Goal: Book appointment/travel/reservation

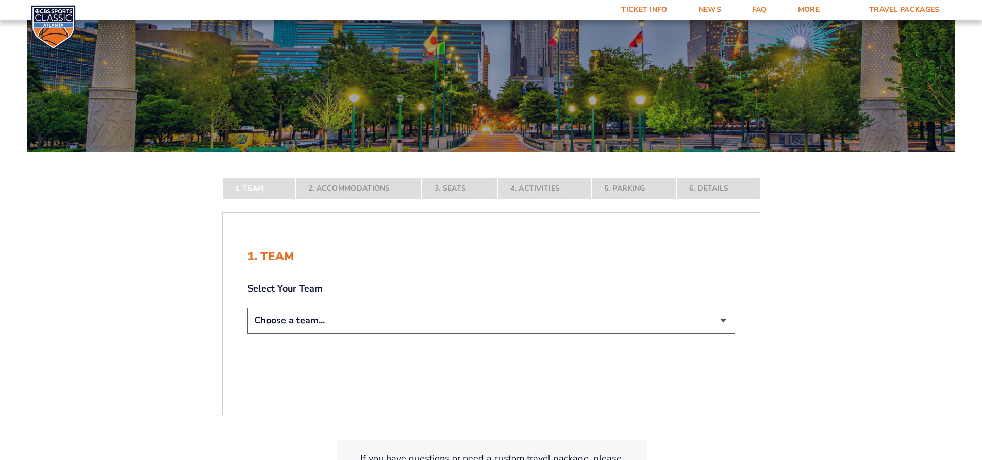
scroll to position [206, 0]
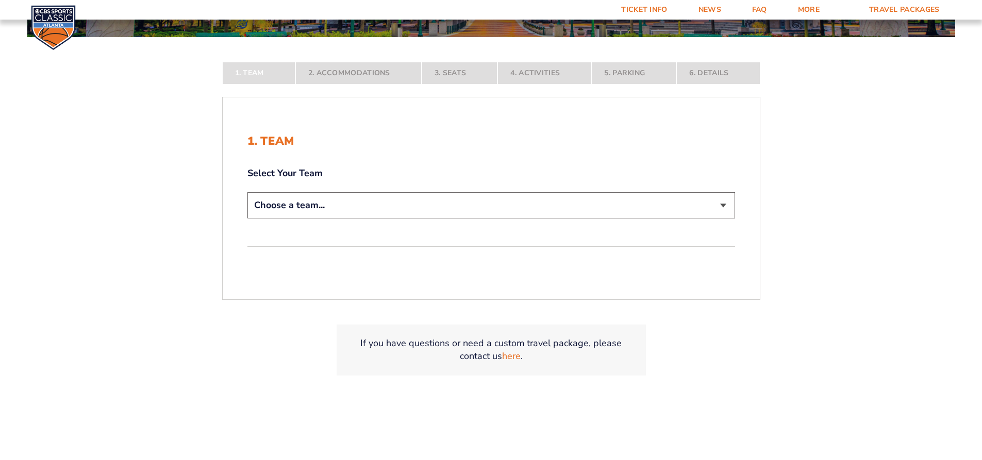
click at [726, 205] on select "Choose a team... [US_STATE] Wildcats [US_STATE] State Buckeyes [US_STATE] Tar H…" at bounding box center [492, 205] width 488 height 26
select select "12956"
click at [248, 219] on select "Choose a team... [US_STATE] Wildcats [US_STATE] State Buckeyes [US_STATE] Tar H…" at bounding box center [492, 205] width 488 height 26
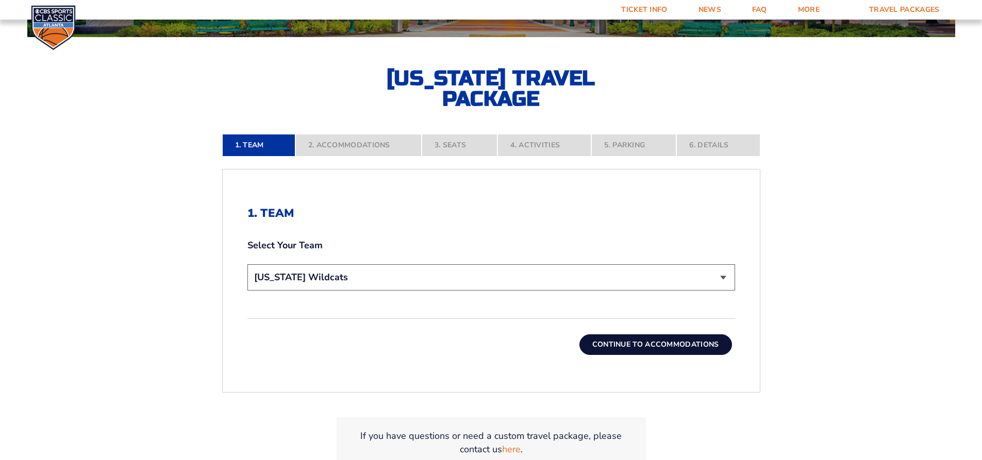
click at [642, 343] on button "Continue To Accommodations" at bounding box center [656, 345] width 153 height 21
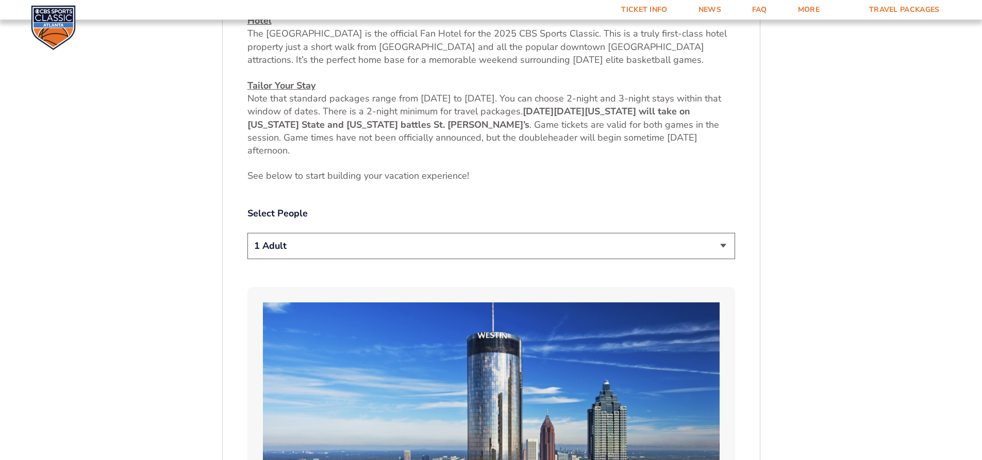
scroll to position [475, 0]
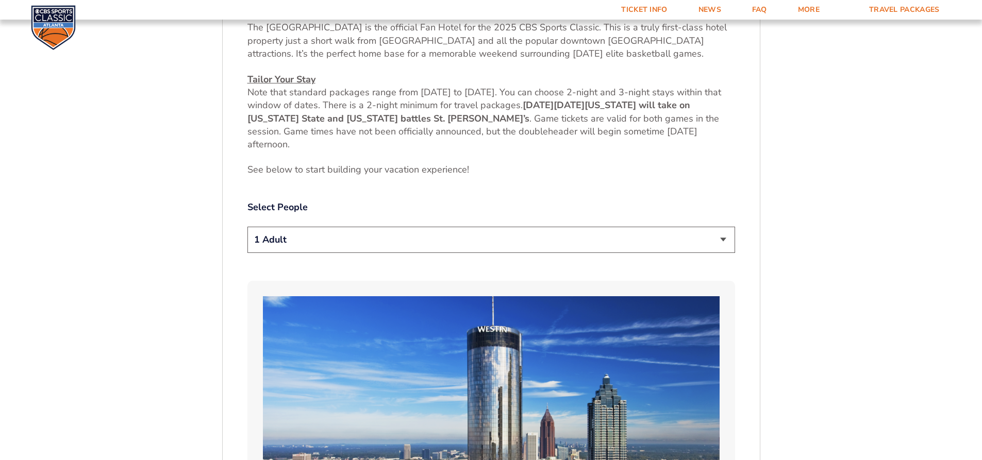
click at [724, 238] on select "1 Adult 2 Adults 3 Adults 4 Adults 2 Adults + 1 Child 2 Adults + 2 Children 2 A…" at bounding box center [492, 240] width 488 height 26
select select "4 Adults"
click at [248, 227] on select "1 Adult 2 Adults 3 Adults 4 Adults 2 Adults + 1 Child 2 Adults + 2 Children 2 A…" at bounding box center [492, 240] width 488 height 26
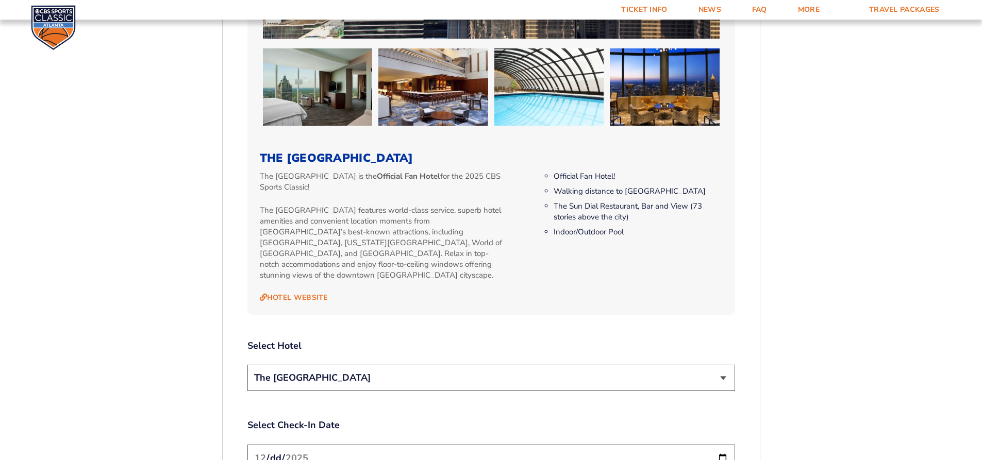
scroll to position [991, 0]
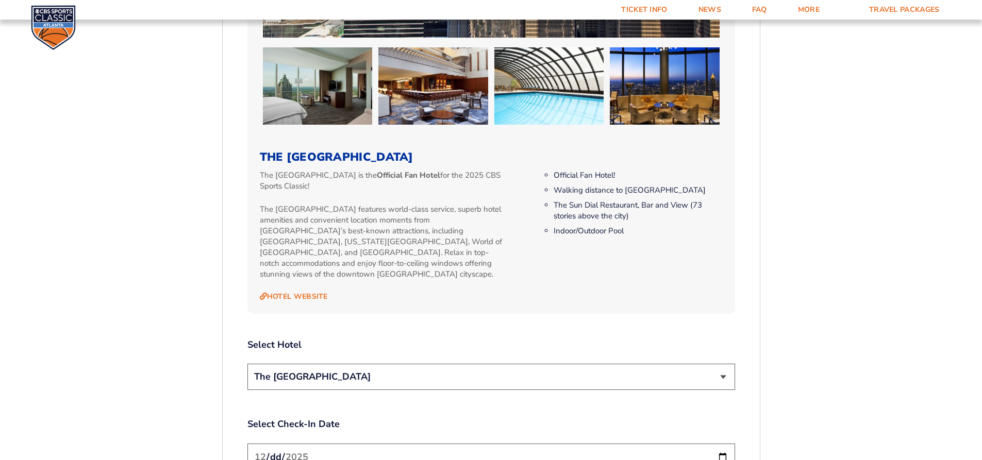
click at [722, 367] on select "The [GEOGRAPHIC_DATA]" at bounding box center [492, 377] width 488 height 26
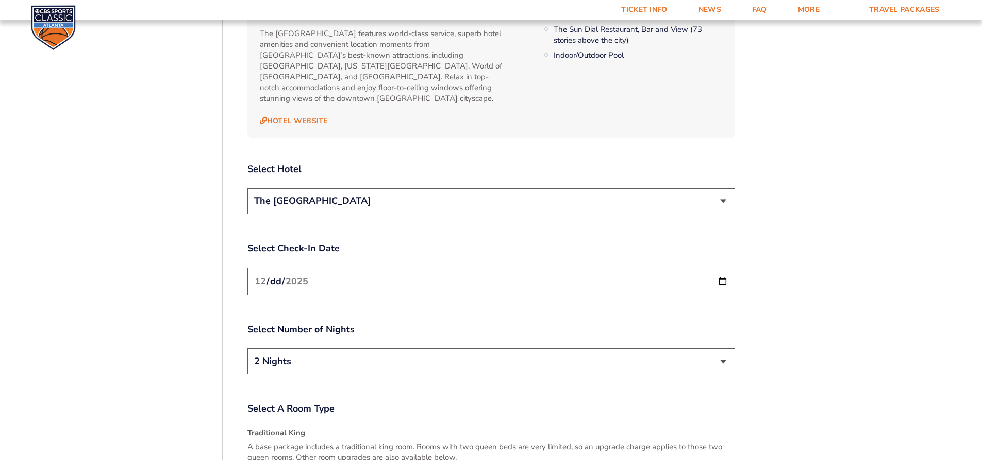
scroll to position [1300, 0]
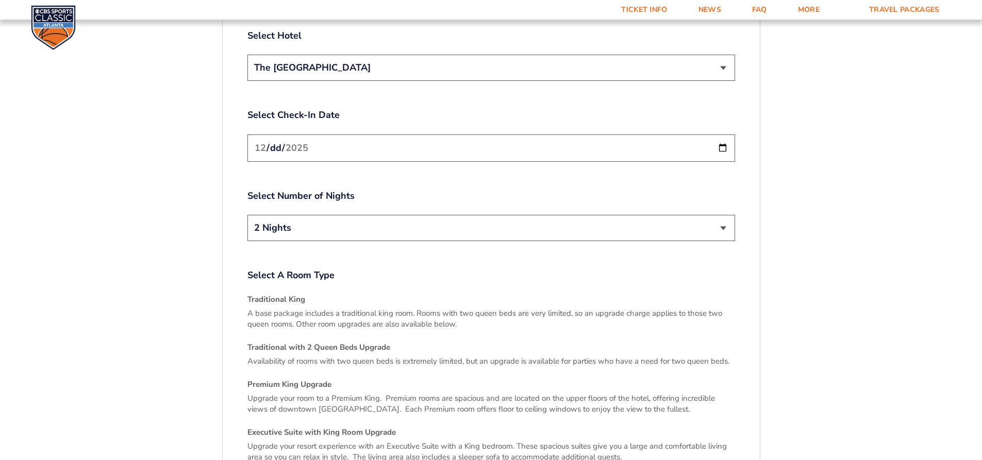
click at [723, 137] on input "[DATE]" at bounding box center [492, 148] width 488 height 27
type input "2025-12-18"
click at [726, 217] on select "2 Nights 3 Nights" at bounding box center [492, 228] width 488 height 26
select select "3 Nights"
click at [248, 215] on select "2 Nights 3 Nights" at bounding box center [492, 228] width 488 height 26
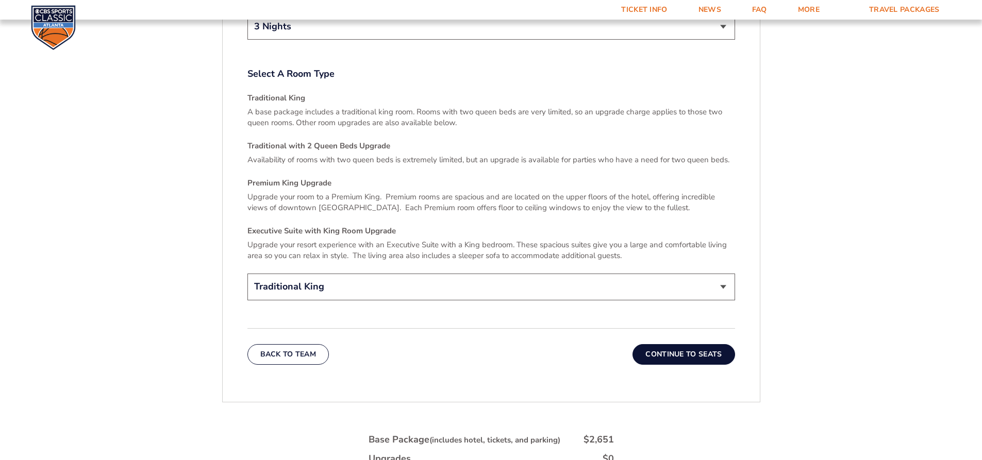
scroll to position [1507, 0]
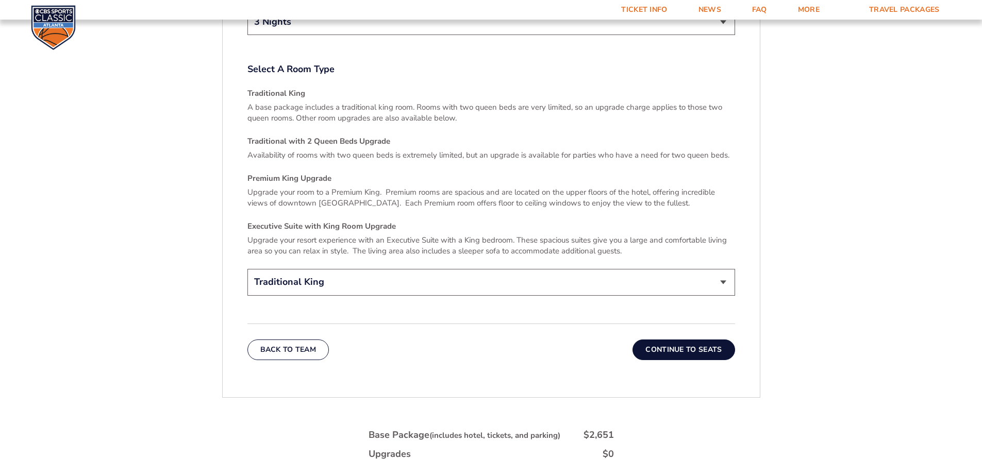
click at [722, 269] on select "Traditional King Traditional with 2 Queen Beds Upgrade (+$45 per night) Premium…" at bounding box center [492, 282] width 488 height 26
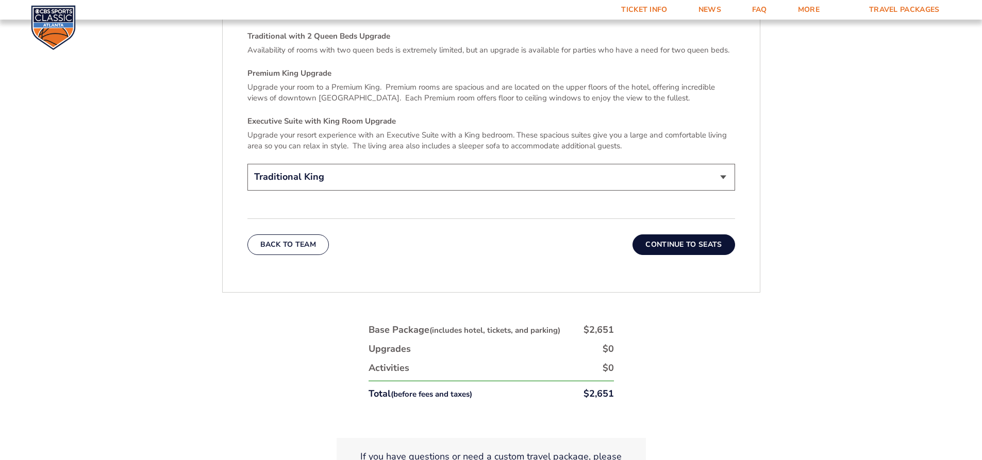
scroll to position [1713, 0]
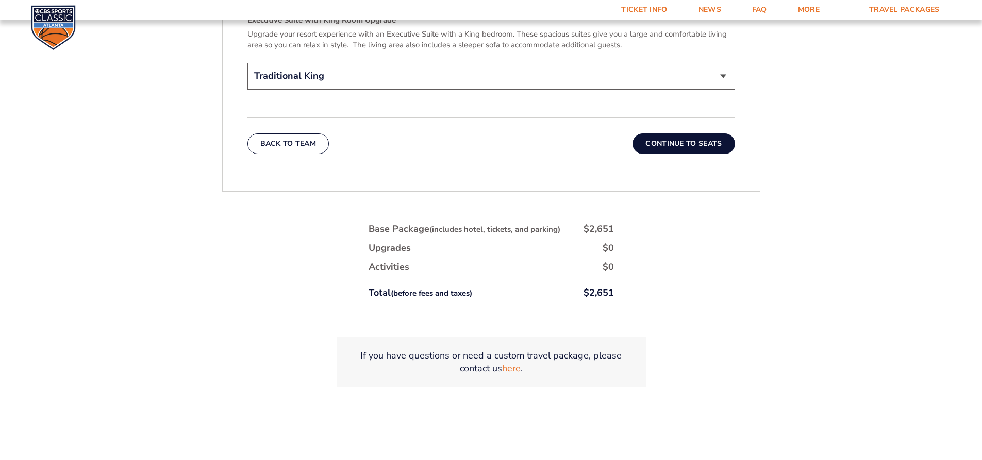
click at [689, 134] on button "Continue To Seats" at bounding box center [684, 144] width 102 height 21
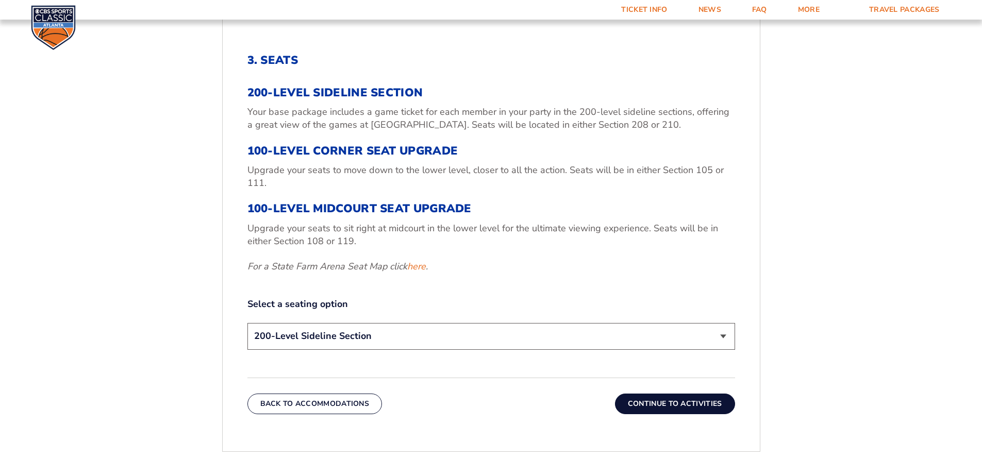
scroll to position [372, 0]
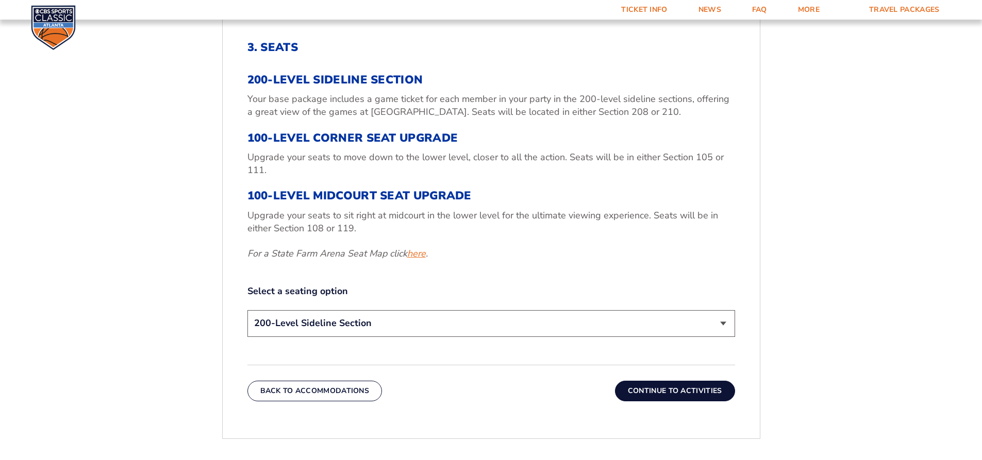
click at [423, 255] on link "here" at bounding box center [416, 254] width 19 height 13
click at [727, 321] on select "200-Level Sideline Section 100-Level Corner Seat Upgrade (+$120 per person) 100…" at bounding box center [492, 323] width 488 height 26
click at [89, 321] on form "[US_STATE] [US_STATE] Travel Package [US_STATE][GEOGRAPHIC_DATA] [US_STATE] Sta…" at bounding box center [491, 156] width 982 height 1057
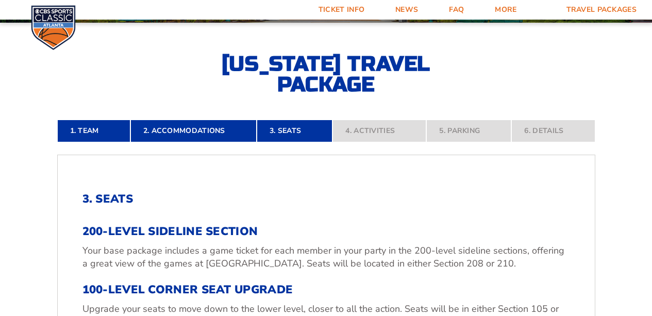
scroll to position [96, 0]
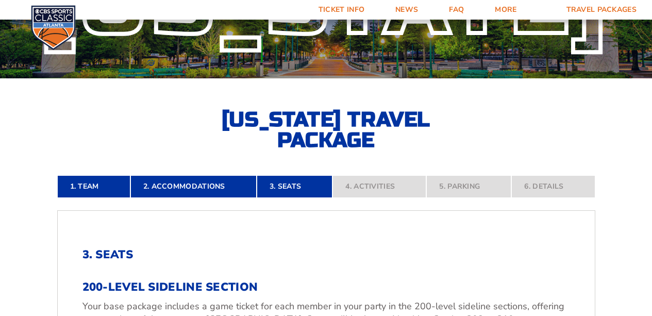
click at [652, 47] on div "[US_STATE]" at bounding box center [326, 3] width 652 height 150
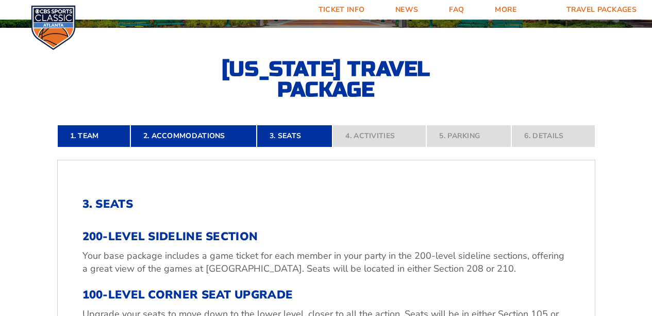
scroll to position [156, 0]
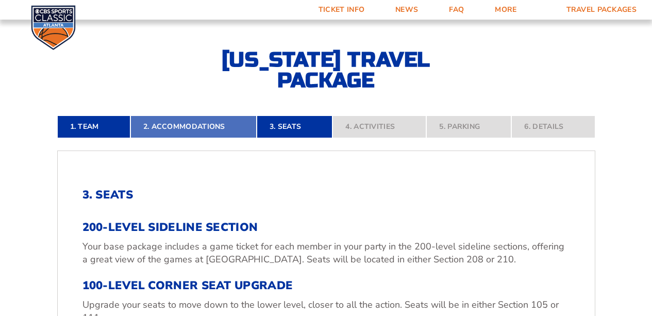
click at [195, 129] on link "2. Accommodations" at bounding box center [193, 127] width 126 height 23
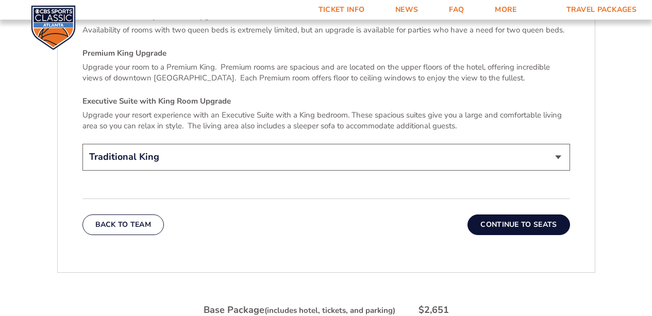
scroll to position [1558, 0]
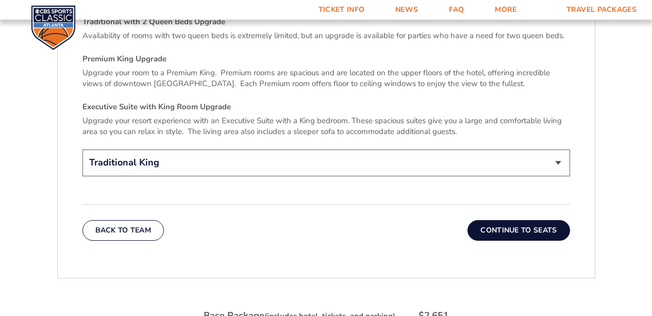
click at [559, 150] on select "Traditional King Traditional with 2 Queen Beds Upgrade (+$45 per night) Premium…" at bounding box center [327, 163] width 488 height 26
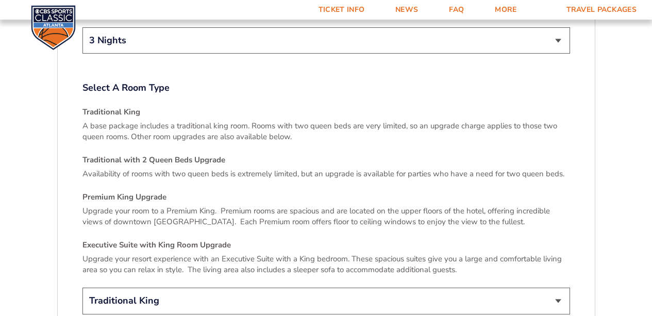
scroll to position [1295, 0]
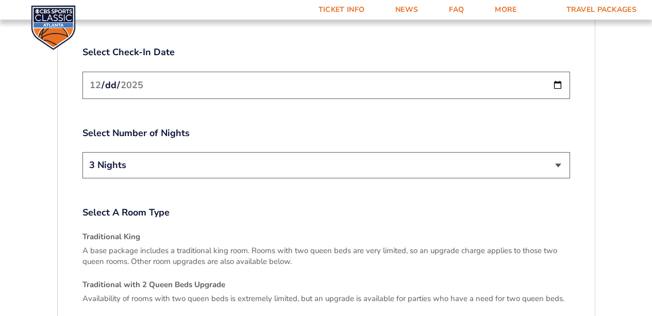
click at [558, 72] on input "2025-12-18" at bounding box center [327, 85] width 488 height 27
type input "[DATE]"
click at [557, 153] on select "2 Nights 3 Nights" at bounding box center [327, 165] width 488 height 26
select select "2 Nights"
click at [83, 152] on select "2 Nights 3 Nights" at bounding box center [327, 165] width 488 height 26
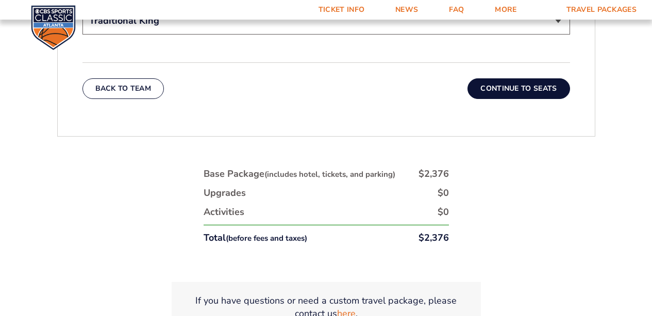
scroll to position [1697, 0]
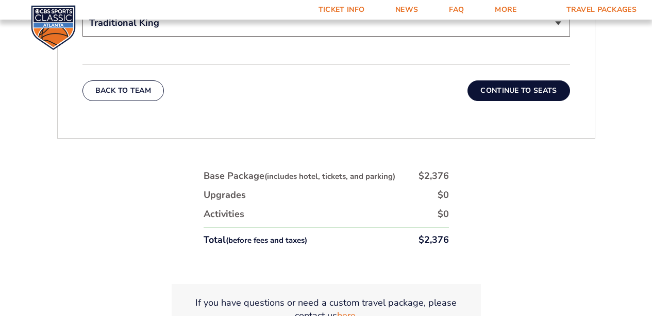
click at [543, 85] on button "Continue To Seats" at bounding box center [519, 90] width 102 height 21
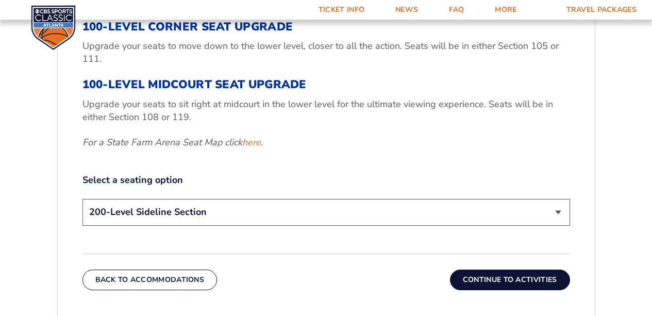
scroll to position [416, 0]
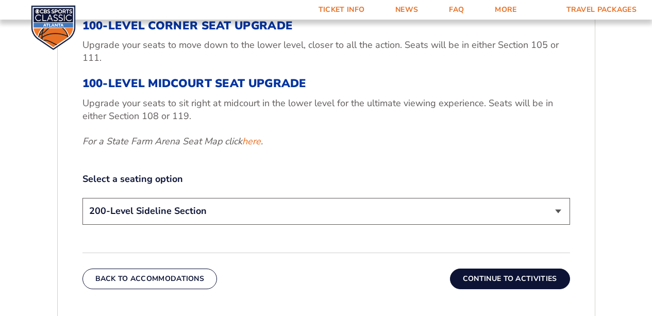
click at [560, 212] on select "200-Level Sideline Section 100-Level Corner Seat Upgrade (+$120 per person) 100…" at bounding box center [327, 211] width 488 height 26
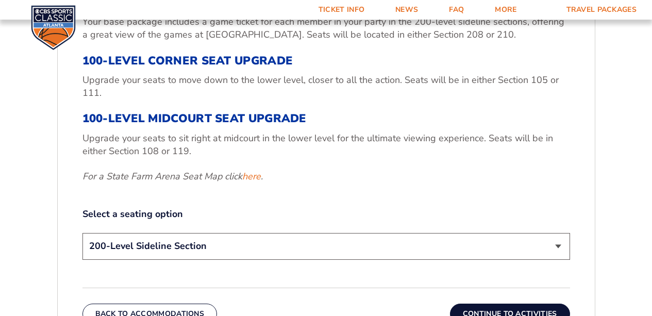
scroll to position [382, 0]
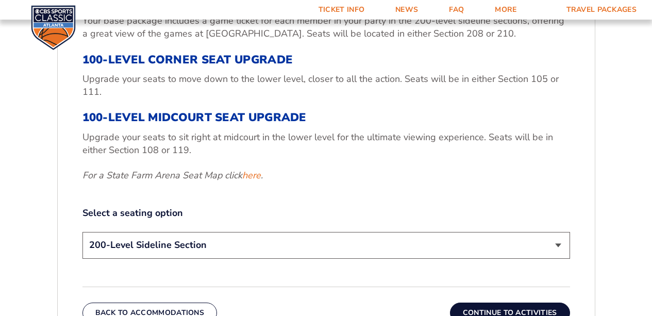
click at [557, 244] on select "200-Level Sideline Section 100-Level Corner Seat Upgrade (+$120 per person) 100…" at bounding box center [327, 245] width 488 height 26
select select "100-Level Midcourt Seat Upgrade"
click at [83, 232] on select "200-Level Sideline Section 100-Level Corner Seat Upgrade (+$120 per person) 100…" at bounding box center [327, 245] width 488 height 26
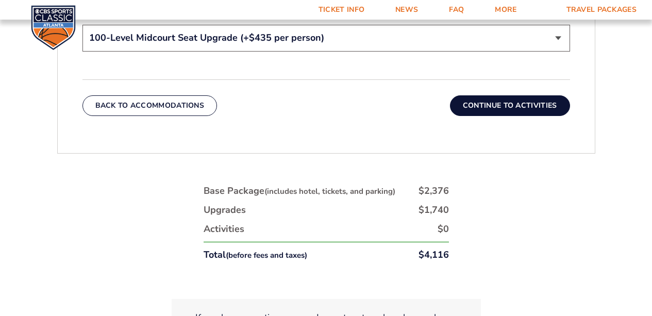
scroll to position [597, 0]
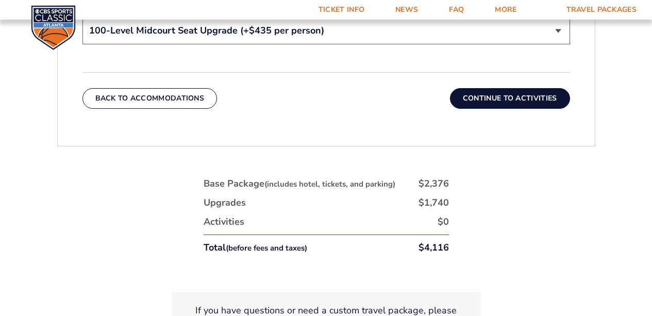
click at [534, 101] on button "Continue To Activities" at bounding box center [510, 98] width 120 height 21
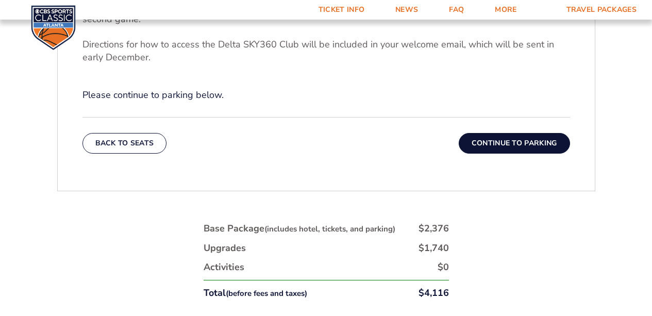
scroll to position [440, 0]
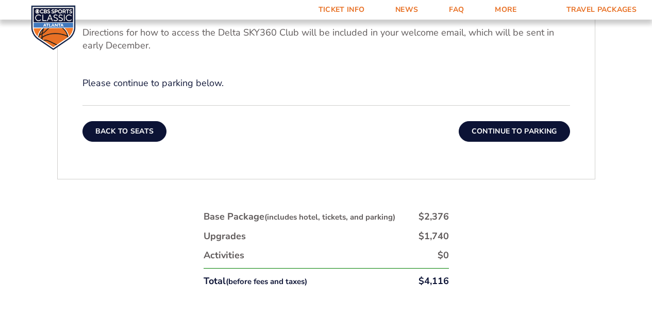
click at [130, 132] on button "Back To Seats" at bounding box center [125, 131] width 85 height 21
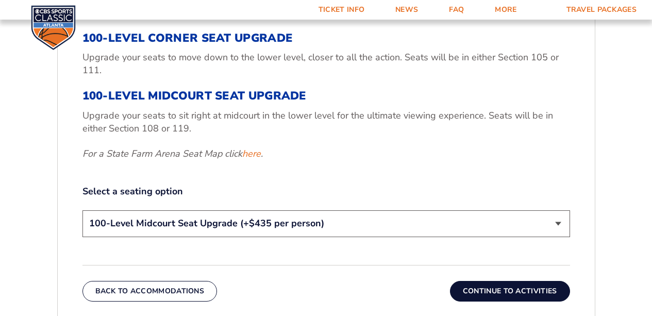
scroll to position [405, 0]
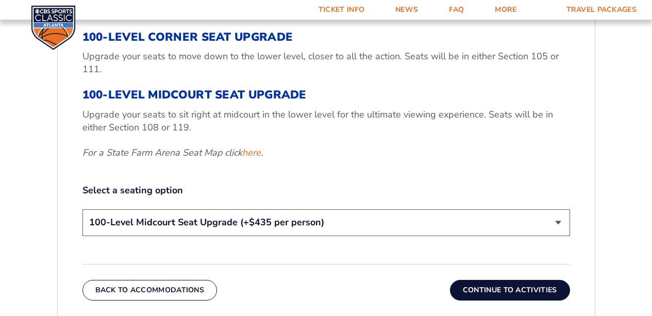
click at [521, 290] on button "Continue To Activities" at bounding box center [510, 290] width 120 height 21
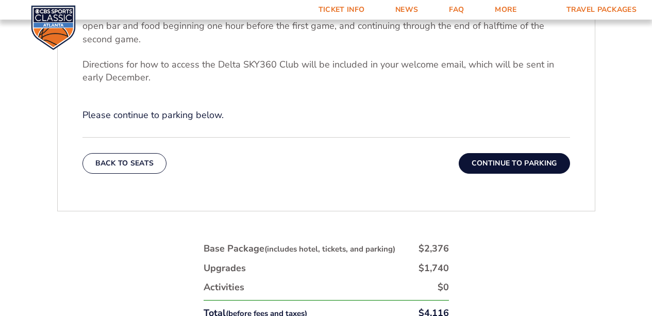
scroll to position [410, 0]
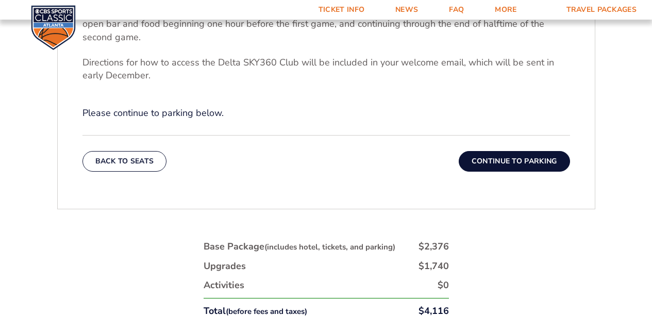
click at [513, 160] on button "Continue To Parking" at bounding box center [514, 161] width 111 height 21
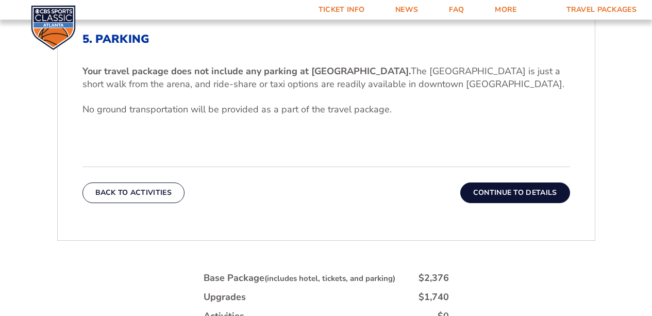
scroll to position [316, 0]
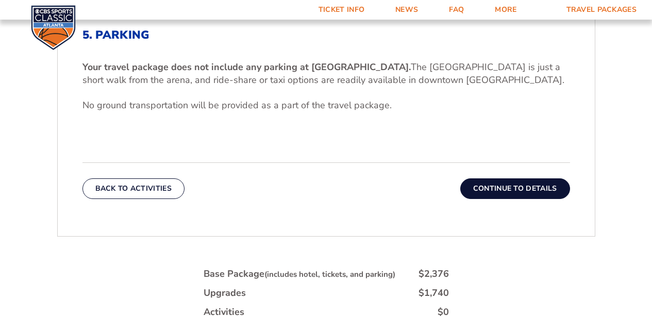
click at [526, 186] on button "Continue To Details" at bounding box center [515, 188] width 110 height 21
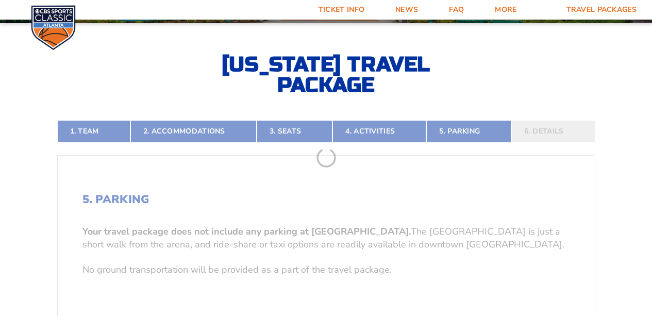
scroll to position [149, 0]
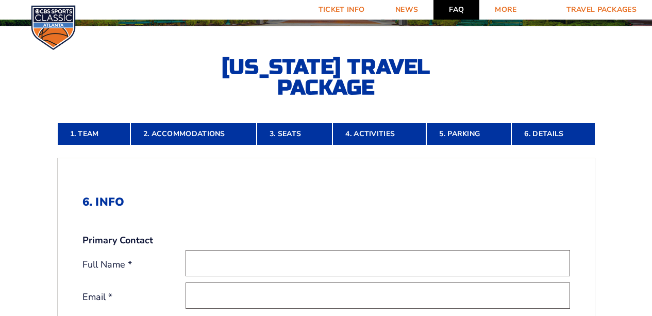
click at [462, 8] on link "FAQ" at bounding box center [457, 10] width 46 height 20
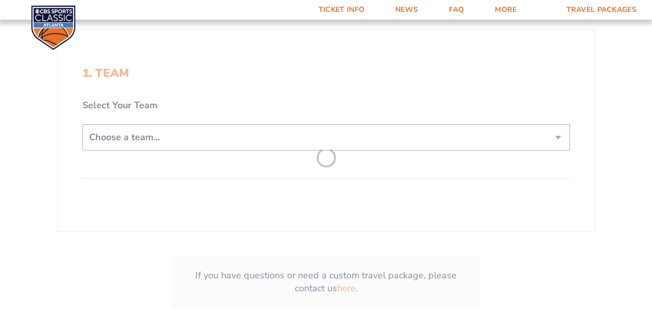
scroll to position [218, 0]
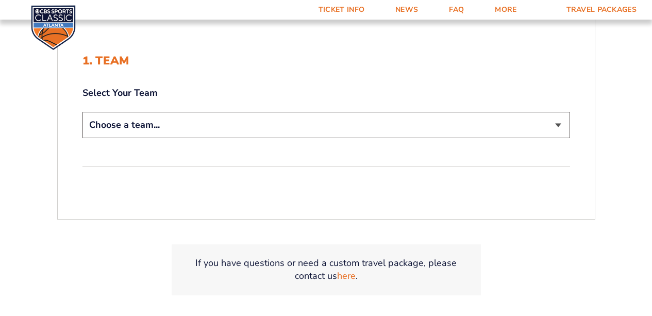
click at [559, 122] on select "Choose a team... [US_STATE] Wildcats [US_STATE] State Buckeyes [US_STATE] Tar H…" at bounding box center [327, 125] width 488 height 26
select select "12956"
click at [83, 112] on select "Choose a team... [US_STATE] Wildcats [US_STATE] State Buckeyes [US_STATE] Tar H…" at bounding box center [327, 125] width 488 height 26
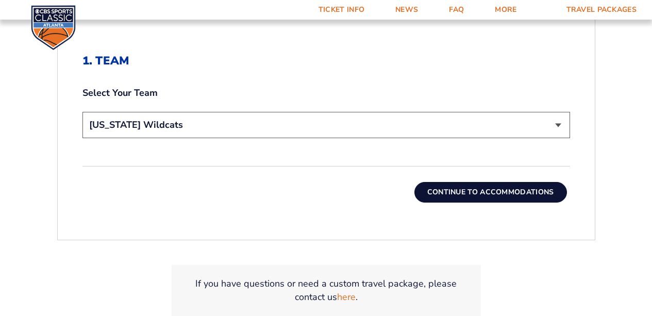
click at [481, 192] on button "Continue To Accommodations" at bounding box center [491, 192] width 153 height 21
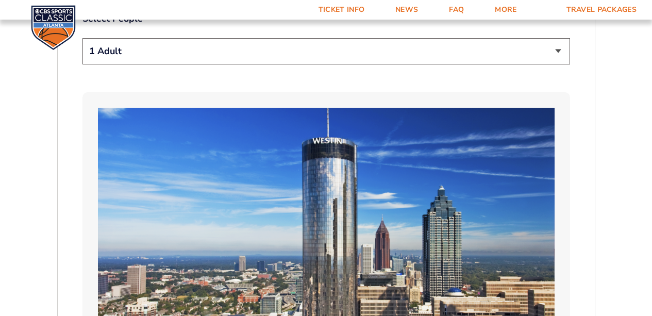
scroll to position [600, 0]
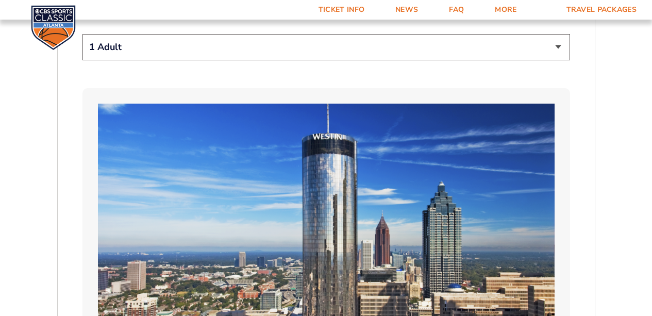
click at [565, 45] on select "1 Adult 2 Adults 3 Adults 4 Adults 2 Adults + 1 Child 2 Adults + 2 Children 2 A…" at bounding box center [327, 47] width 488 height 26
select select "2 Adults"
click at [83, 34] on select "1 Adult 2 Adults 3 Adults 4 Adults 2 Adults + 1 Child 2 Adults + 2 Children 2 A…" at bounding box center [327, 47] width 488 height 26
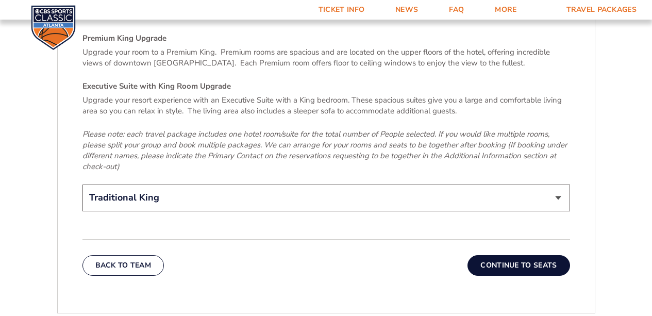
scroll to position [1690, 0]
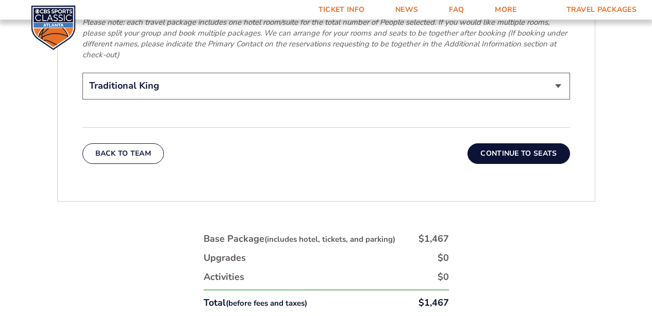
click at [537, 143] on button "Continue To Seats" at bounding box center [519, 153] width 102 height 21
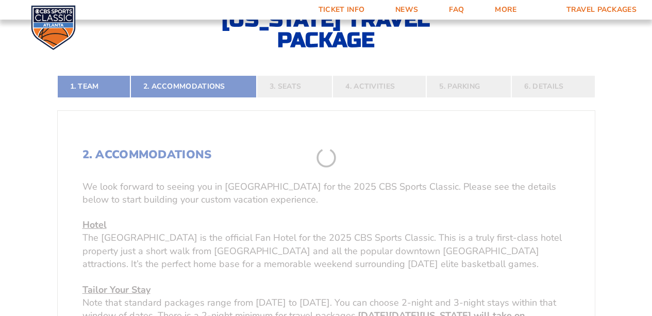
scroll to position [149, 0]
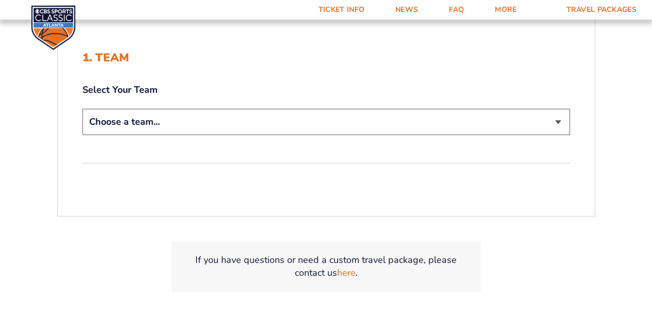
scroll to position [219, 0]
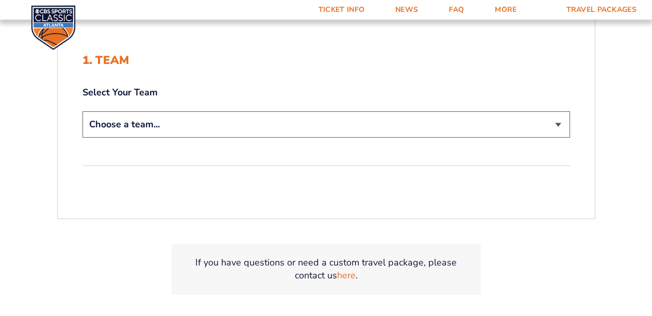
click at [560, 122] on select "Choose a team... [US_STATE] Wildcats [US_STATE] State Buckeyes [US_STATE] Tar H…" at bounding box center [327, 124] width 488 height 26
select select "12956"
click at [83, 111] on select "Choose a team... [US_STATE] Wildcats [US_STATE] State Buckeyes [US_STATE] Tar H…" at bounding box center [327, 124] width 488 height 26
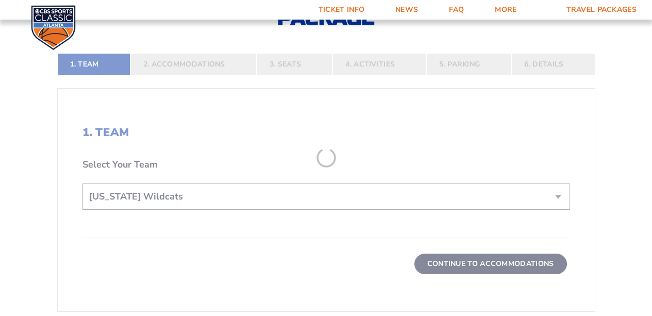
scroll to position [291, 0]
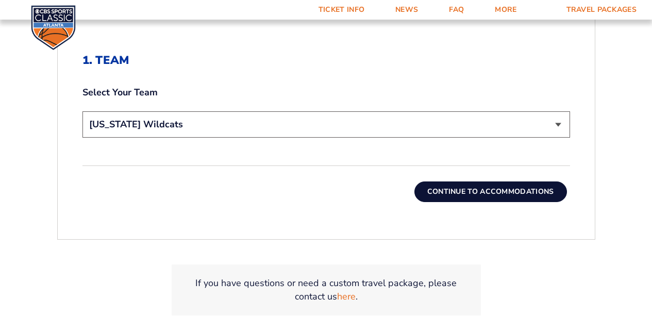
click at [525, 194] on button "Continue To Accommodations" at bounding box center [491, 192] width 153 height 21
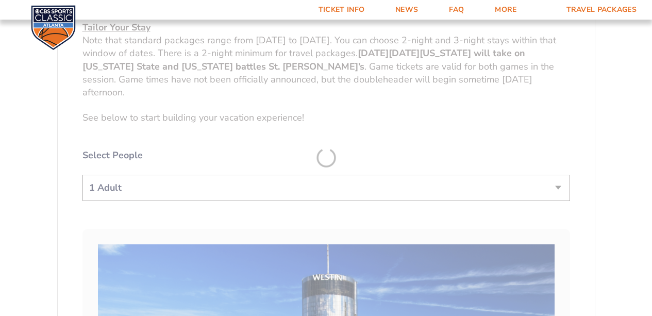
scroll to position [461, 0]
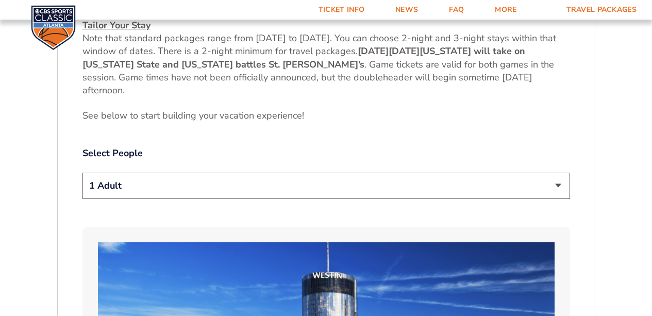
click at [558, 188] on select "1 Adult 2 Adults 3 Adults 4 Adults 2 Adults + 1 Child 2 Adults + 2 Children 2 A…" at bounding box center [327, 186] width 488 height 26
select select "2 Adults"
click at [83, 173] on select "1 Adult 2 Adults 3 Adults 4 Adults 2 Adults + 1 Child 2 Adults + 2 Children 2 A…" at bounding box center [327, 186] width 488 height 26
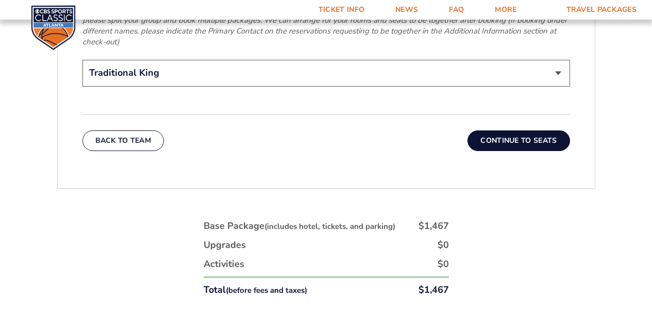
scroll to position [1705, 0]
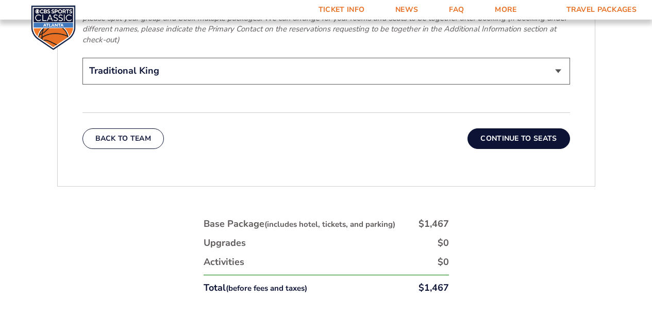
click at [547, 129] on button "Continue To Seats" at bounding box center [519, 138] width 102 height 21
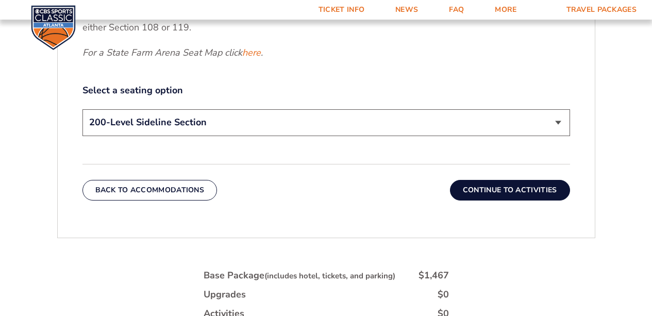
scroll to position [513, 0]
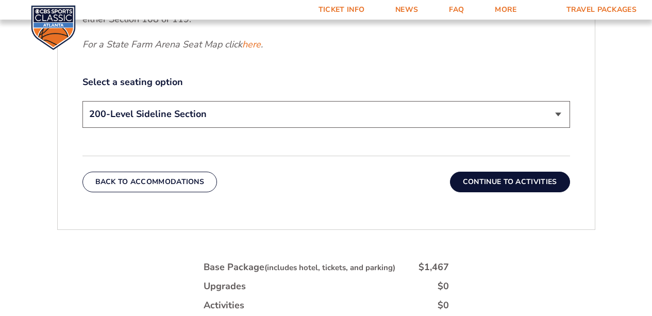
click at [555, 114] on select "200-Level Sideline Section 100-Level Corner Seat Upgrade (+$120 per person) 100…" at bounding box center [327, 114] width 488 height 26
select select "100-Level Midcourt Seat Upgrade"
click at [83, 101] on select "200-Level Sideline Section 100-Level Corner Seat Upgrade (+$120 per person) 100…" at bounding box center [327, 114] width 488 height 26
click at [519, 184] on button "Continue To Activities" at bounding box center [510, 182] width 120 height 21
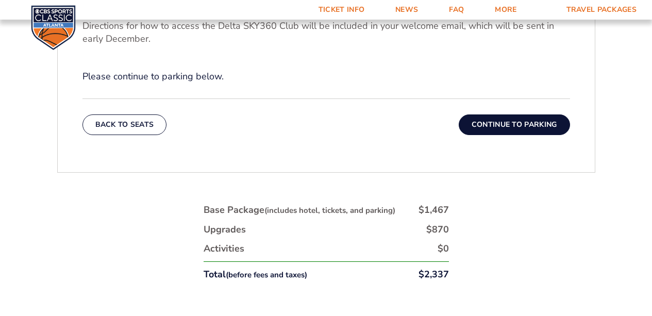
scroll to position [448, 0]
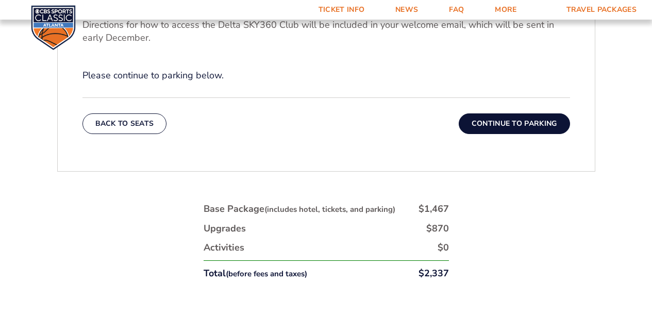
click at [540, 125] on button "Continue To Parking" at bounding box center [514, 123] width 111 height 21
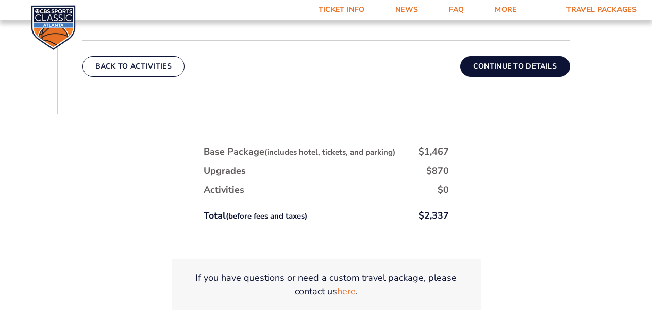
scroll to position [437, 0]
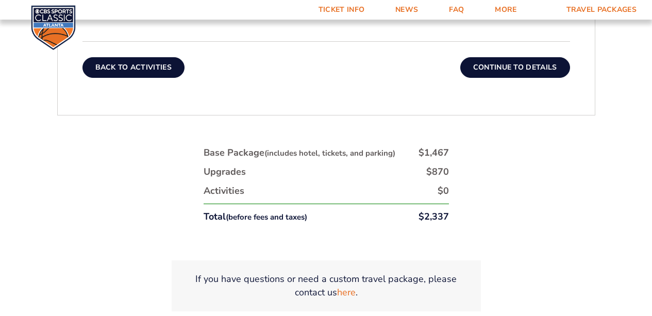
click at [126, 63] on button "Back To Activities" at bounding box center [134, 67] width 102 height 21
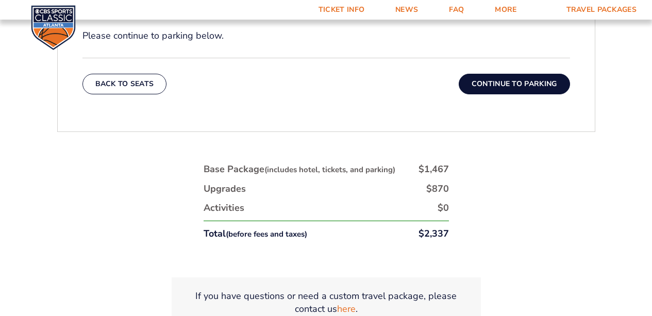
scroll to position [491, 0]
